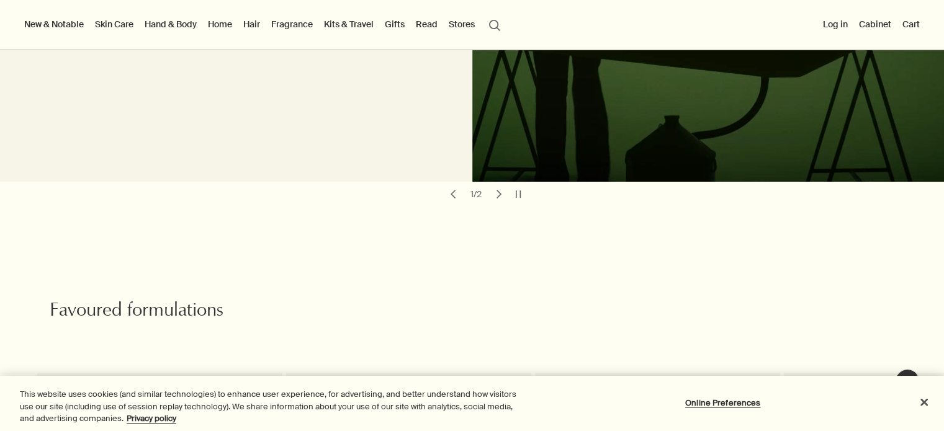
click at [366, 27] on link "Kits & Travel" at bounding box center [348, 24] width 55 height 16
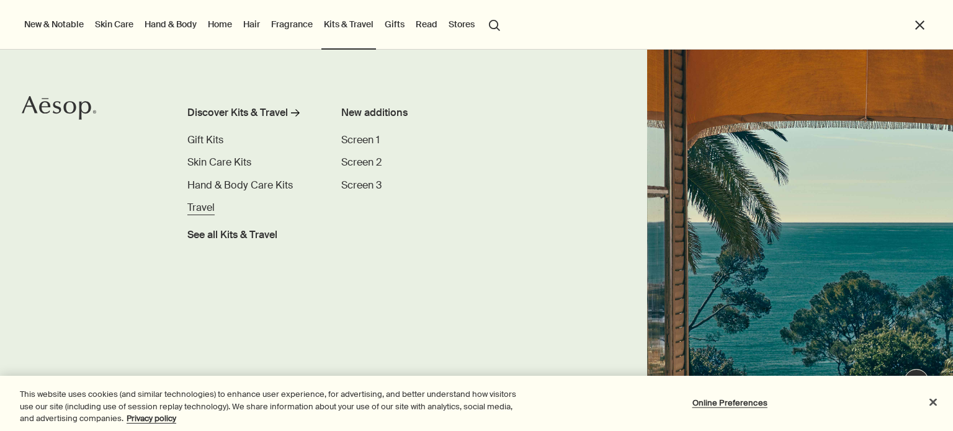
click at [194, 207] on span "Travel" at bounding box center [200, 207] width 27 height 13
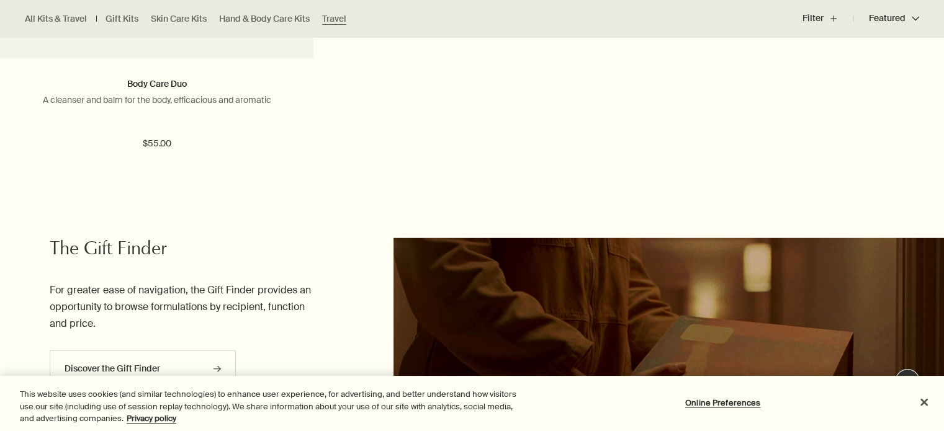
scroll to position [3661, 0]
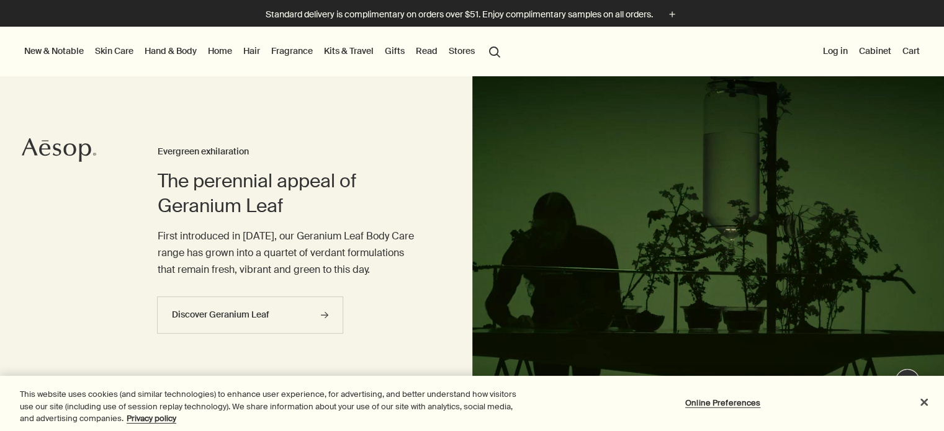
click at [358, 49] on link "Kits & Travel" at bounding box center [348, 51] width 55 height 16
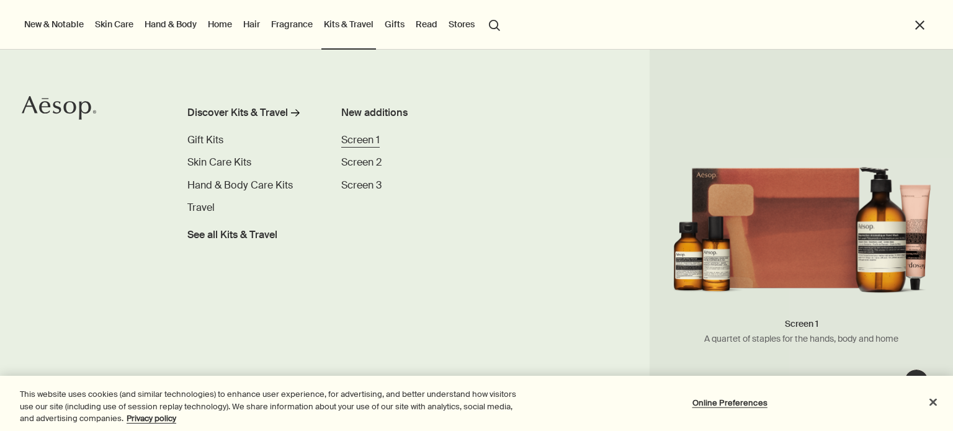
click at [368, 138] on span "Screen 1" at bounding box center [360, 139] width 38 height 13
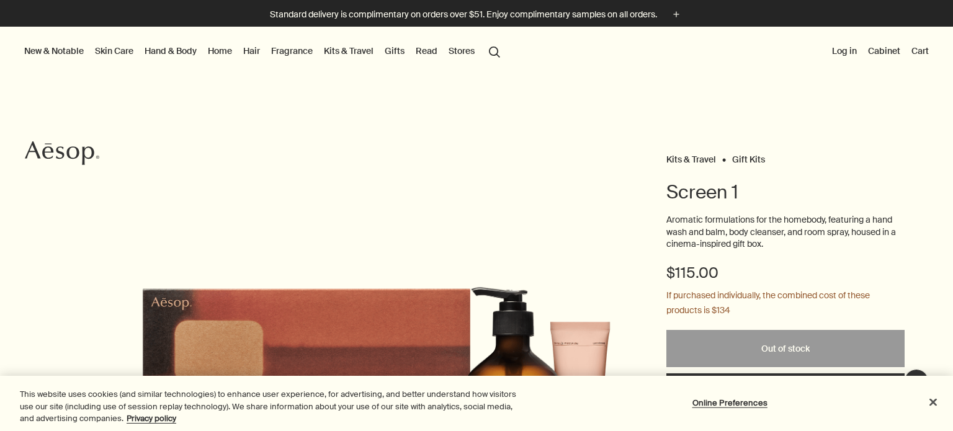
click at [357, 50] on link "Kits & Travel" at bounding box center [348, 51] width 55 height 16
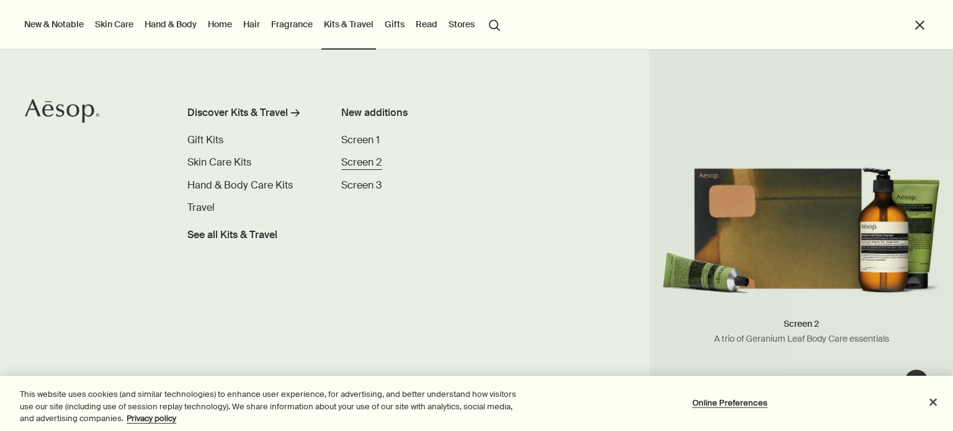
click at [374, 163] on span "Screen 2" at bounding box center [361, 162] width 41 height 13
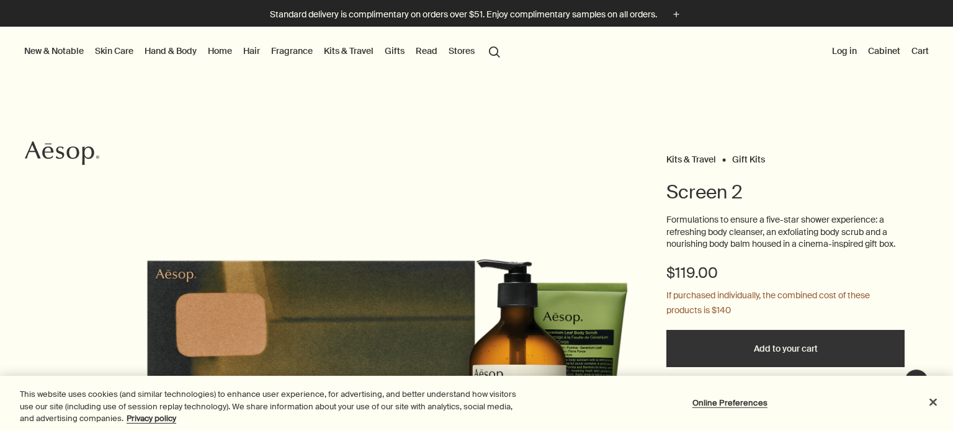
click at [352, 49] on link "Kits & Travel" at bounding box center [348, 51] width 55 height 16
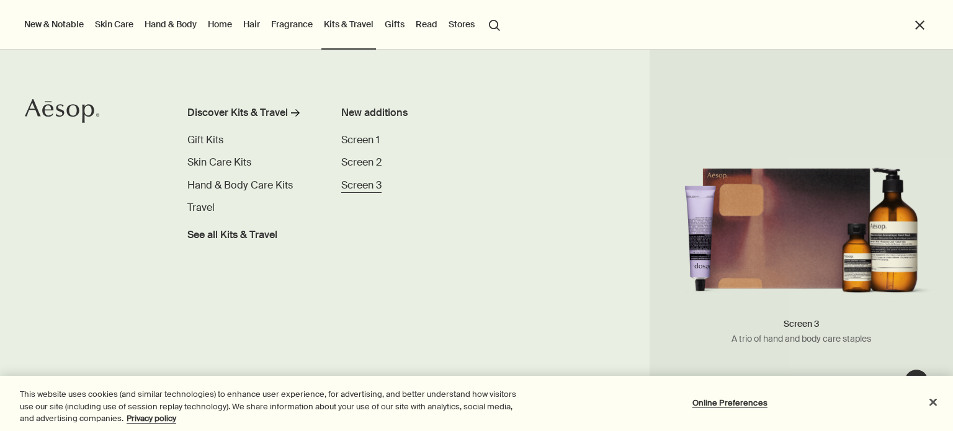
click at [364, 183] on span "Screen 3" at bounding box center [361, 185] width 40 height 13
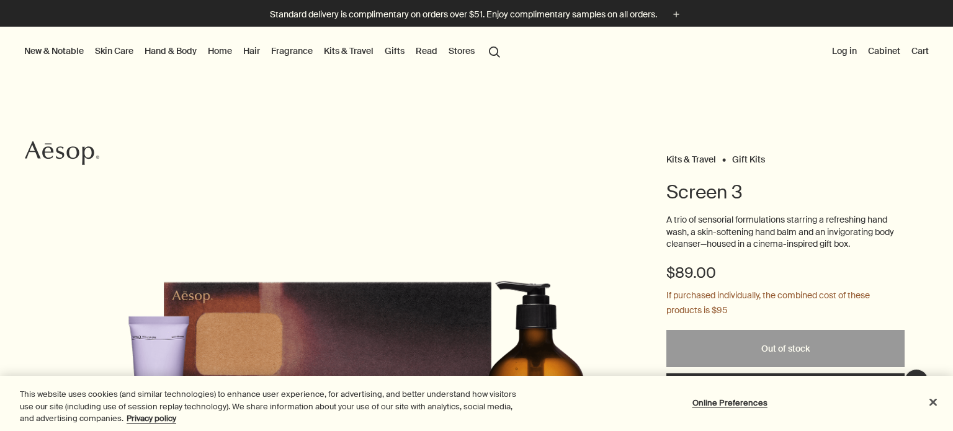
click at [55, 51] on button "New & Notable" at bounding box center [54, 51] width 65 height 16
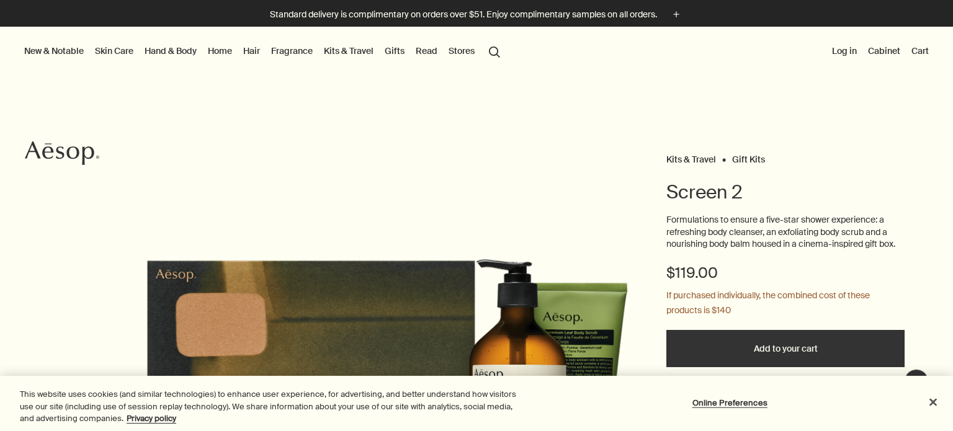
click at [222, 52] on link "Home" at bounding box center [219, 51] width 29 height 16
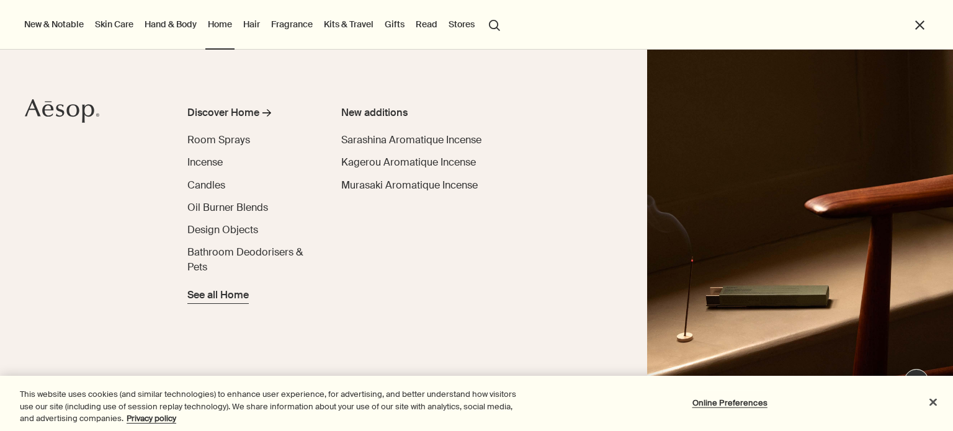
click at [218, 295] on span "See all Home" at bounding box center [217, 295] width 61 height 15
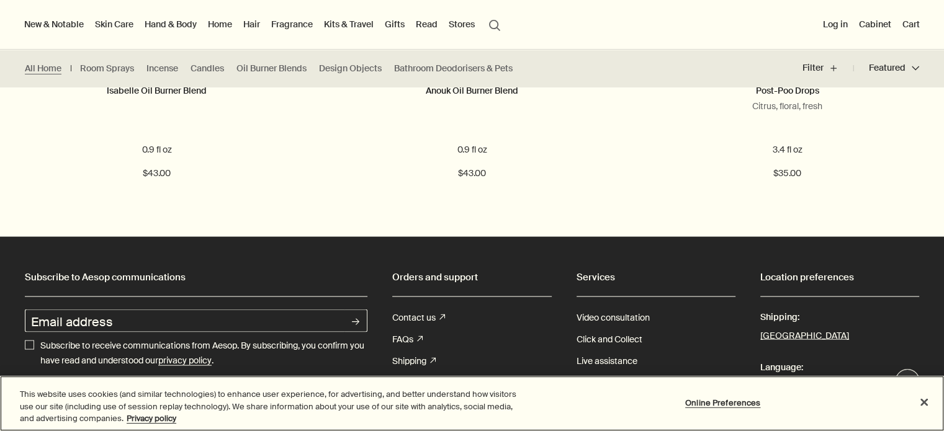
scroll to position [2420, 0]
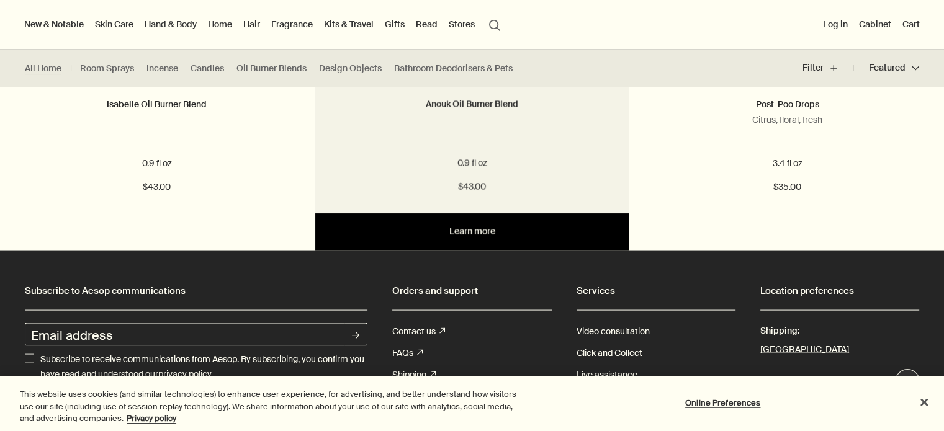
click at [566, 239] on link "Learn more" at bounding box center [471, 231] width 313 height 37
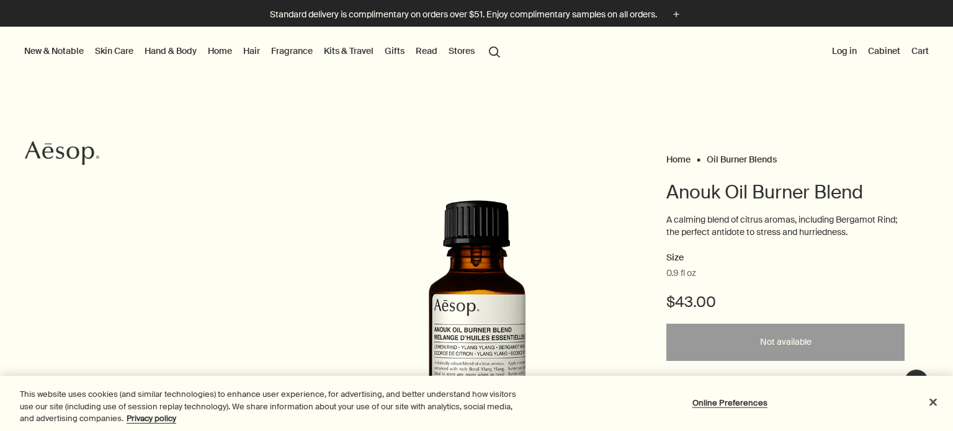
click at [359, 52] on link "Kits & Travel" at bounding box center [348, 51] width 55 height 16
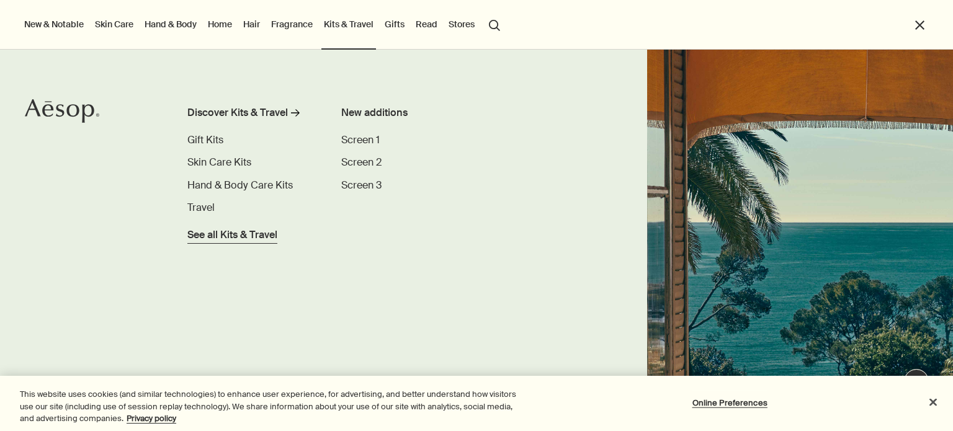
click at [252, 235] on span "See all Kits & Travel" at bounding box center [232, 235] width 90 height 15
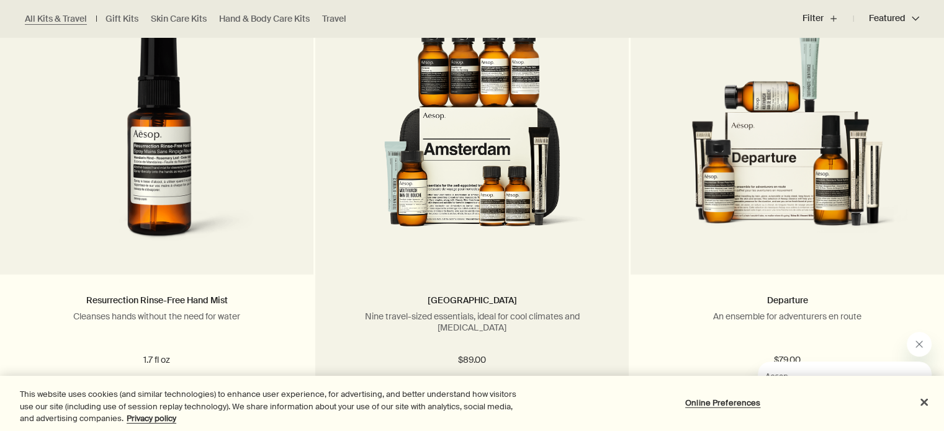
scroll to position [3165, 0]
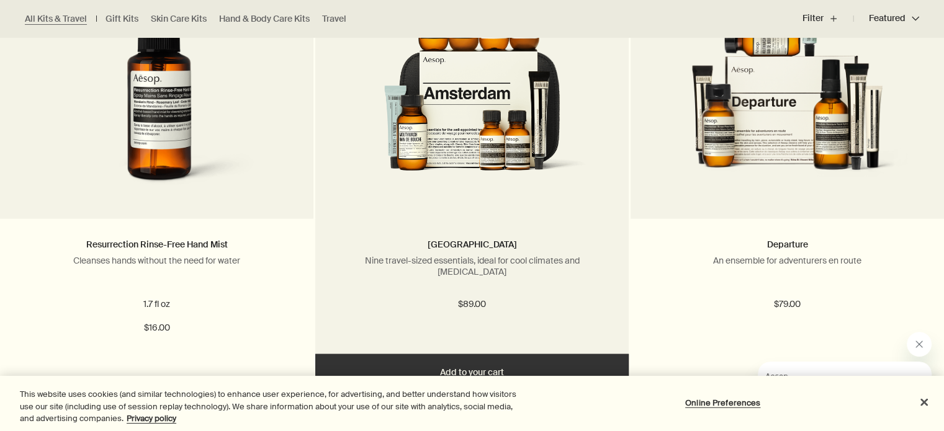
click at [407, 144] on img at bounding box center [472, 86] width 262 height 230
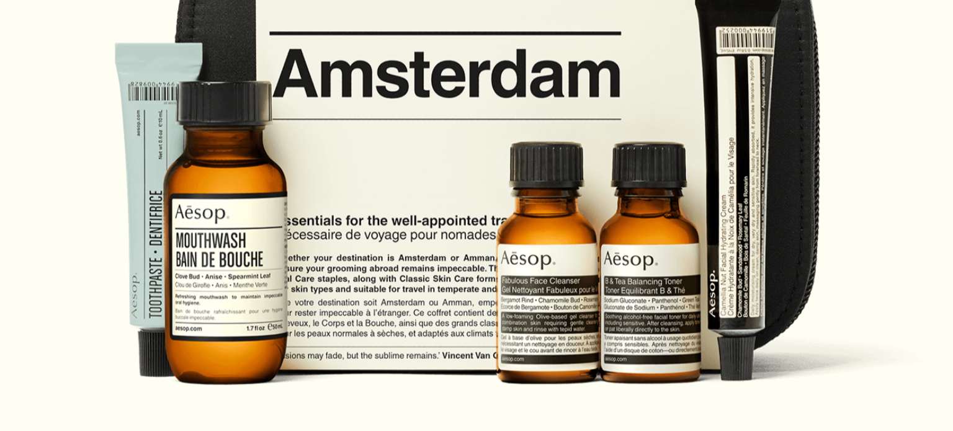
scroll to position [201, 0]
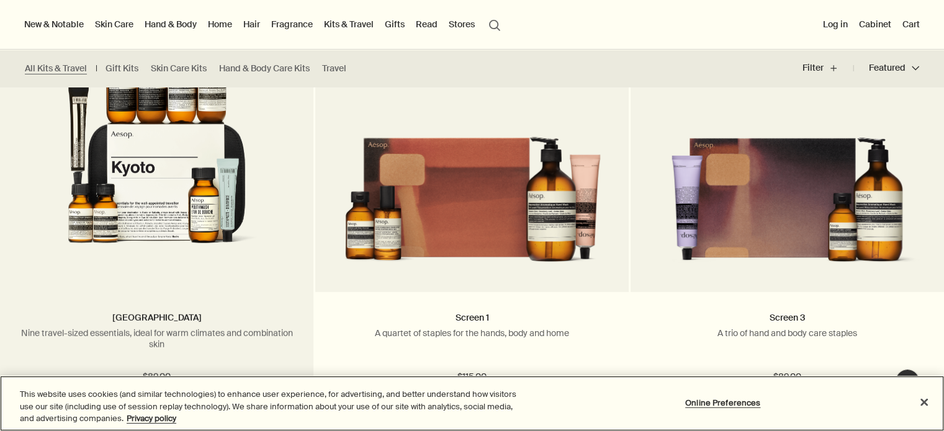
scroll to position [3518, 0]
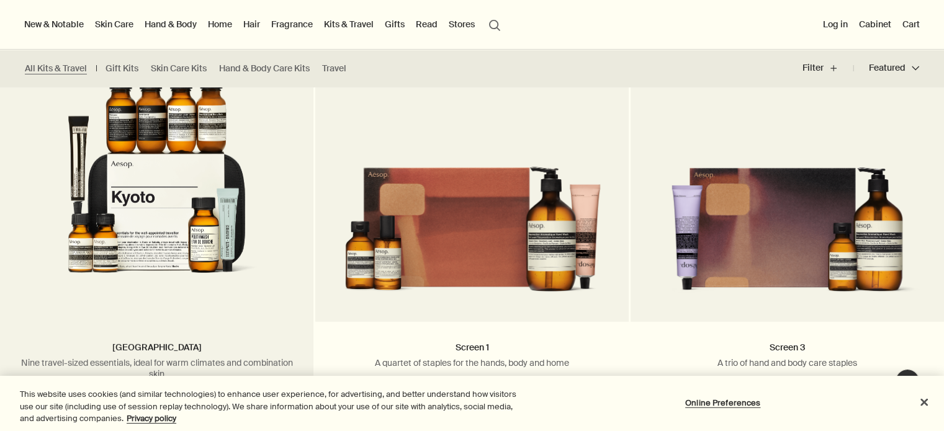
click at [171, 199] on img at bounding box center [156, 189] width 262 height 230
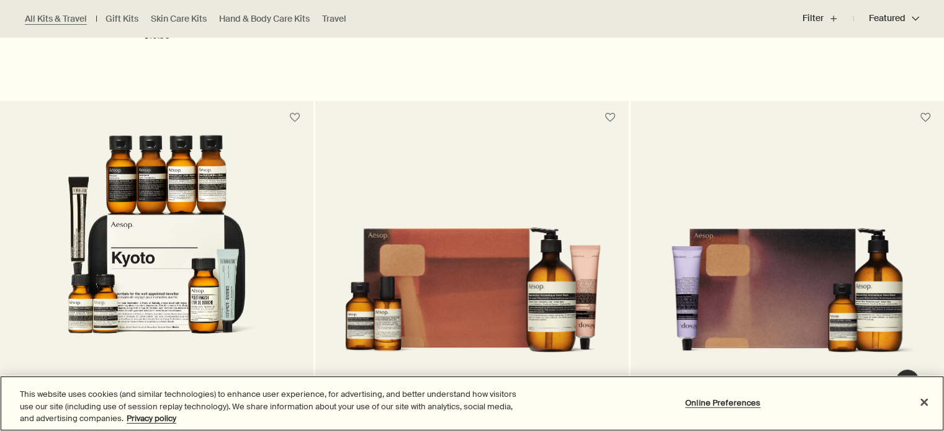
scroll to position [3475, 0]
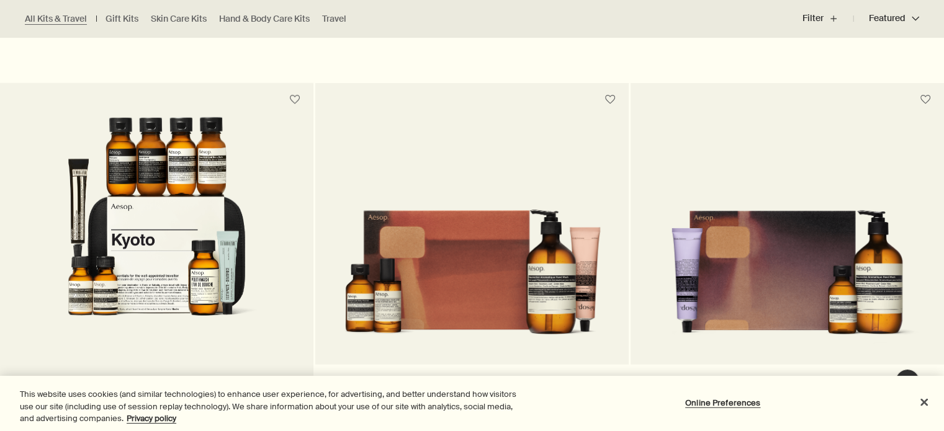
click at [150, 251] on img at bounding box center [156, 232] width 262 height 230
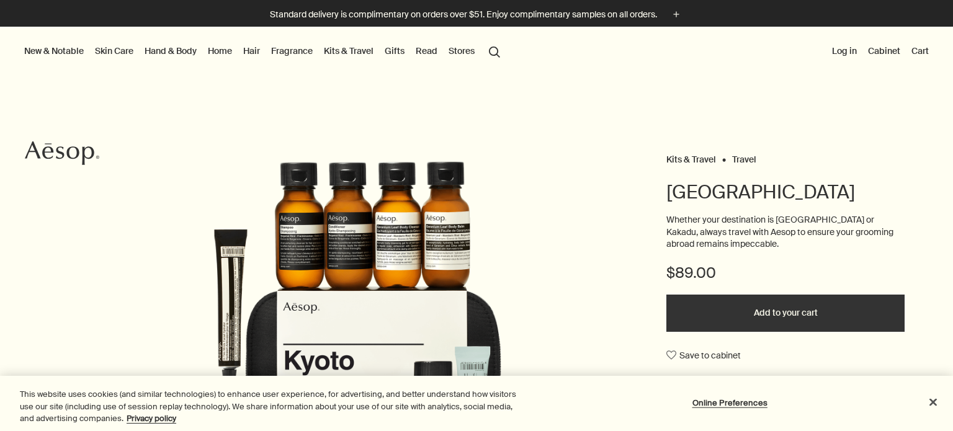
click at [801, 313] on button "Add to your cart" at bounding box center [785, 313] width 238 height 37
click at [910, 50] on button "Cart 1" at bounding box center [916, 51] width 32 height 16
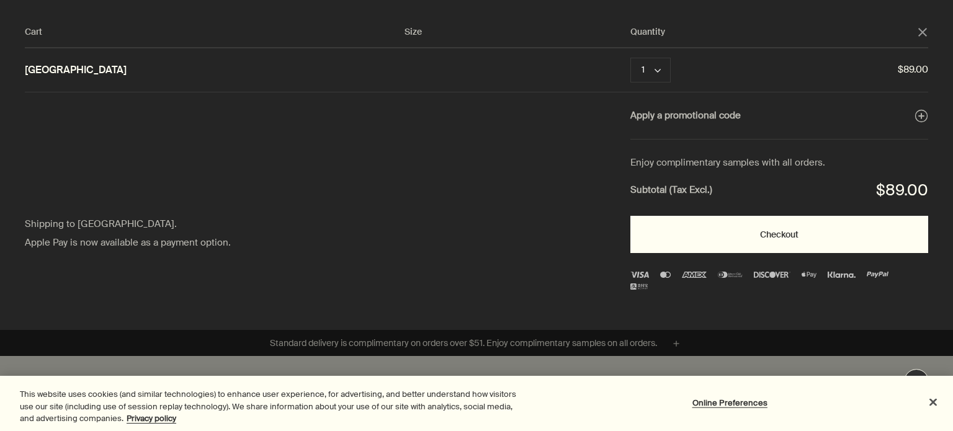
click at [799, 229] on button "Checkout" at bounding box center [779, 234] width 298 height 37
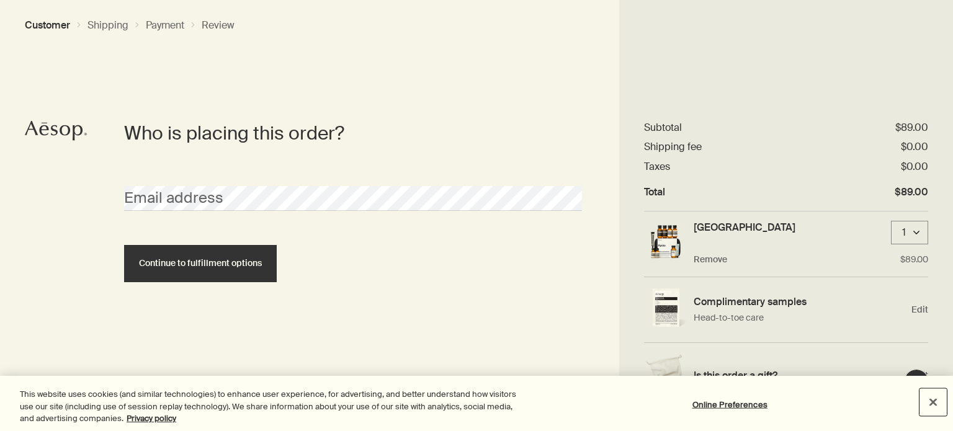
click at [931, 400] on button "Close" at bounding box center [933, 401] width 27 height 27
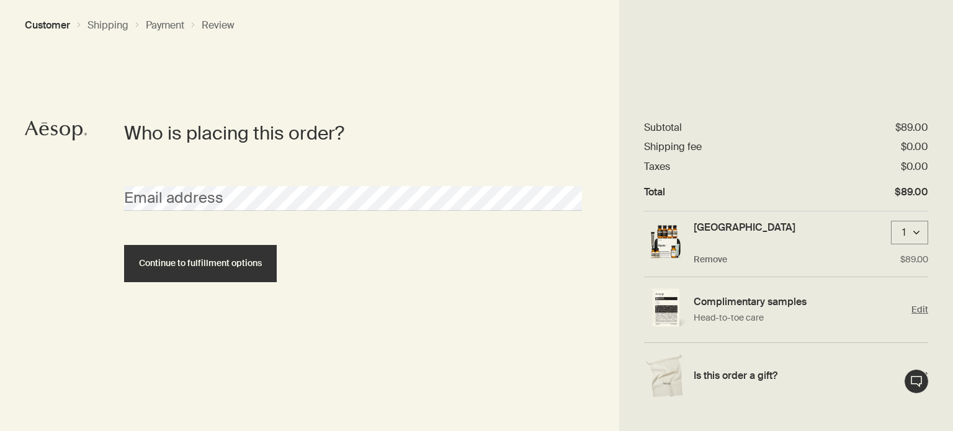
click at [918, 305] on span "Edit" at bounding box center [920, 310] width 17 height 12
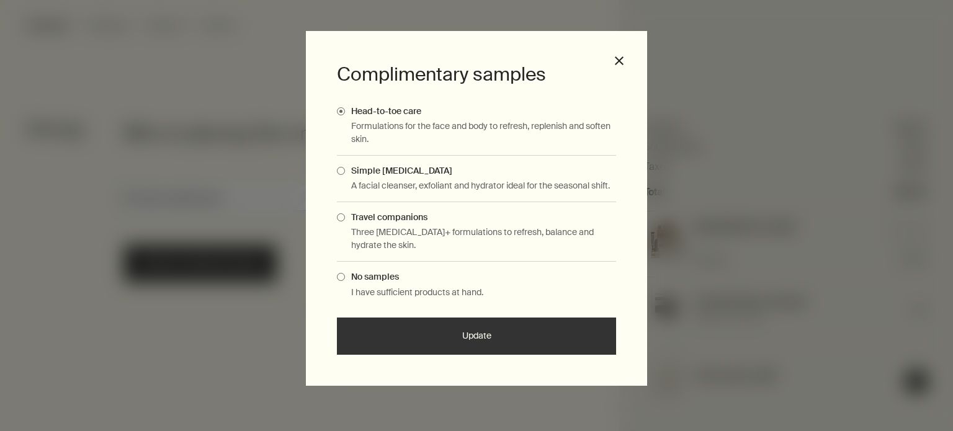
click at [341, 171] on span "Complimentary Samples Modal" at bounding box center [341, 171] width 8 height 8
click at [345, 171] on input "Simple [MEDICAL_DATA]" at bounding box center [345, 169] width 0 height 8
click at [339, 215] on span "Complimentary Samples Modal" at bounding box center [341, 217] width 8 height 8
click at [345, 215] on input "Travel companions" at bounding box center [345, 216] width 0 height 8
click at [484, 339] on button "Update" at bounding box center [476, 336] width 279 height 37
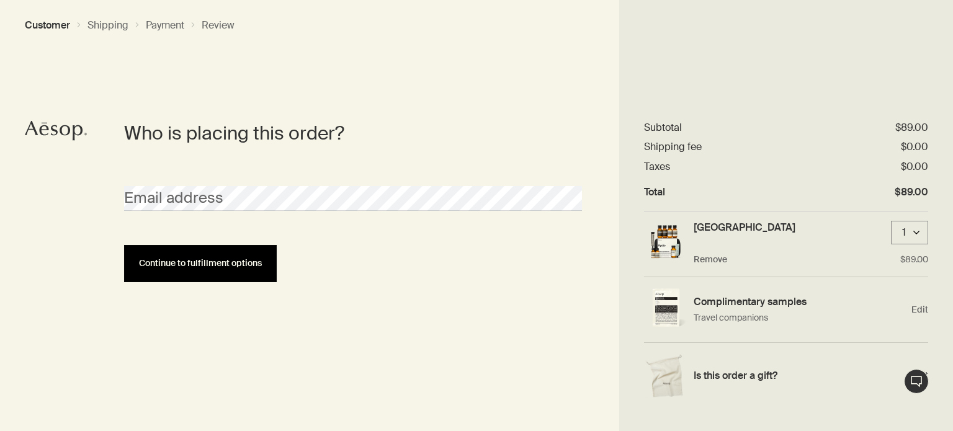
click at [203, 262] on span "Continue to fulfillment options" at bounding box center [200, 263] width 123 height 9
